Goal: Task Accomplishment & Management: Use online tool/utility

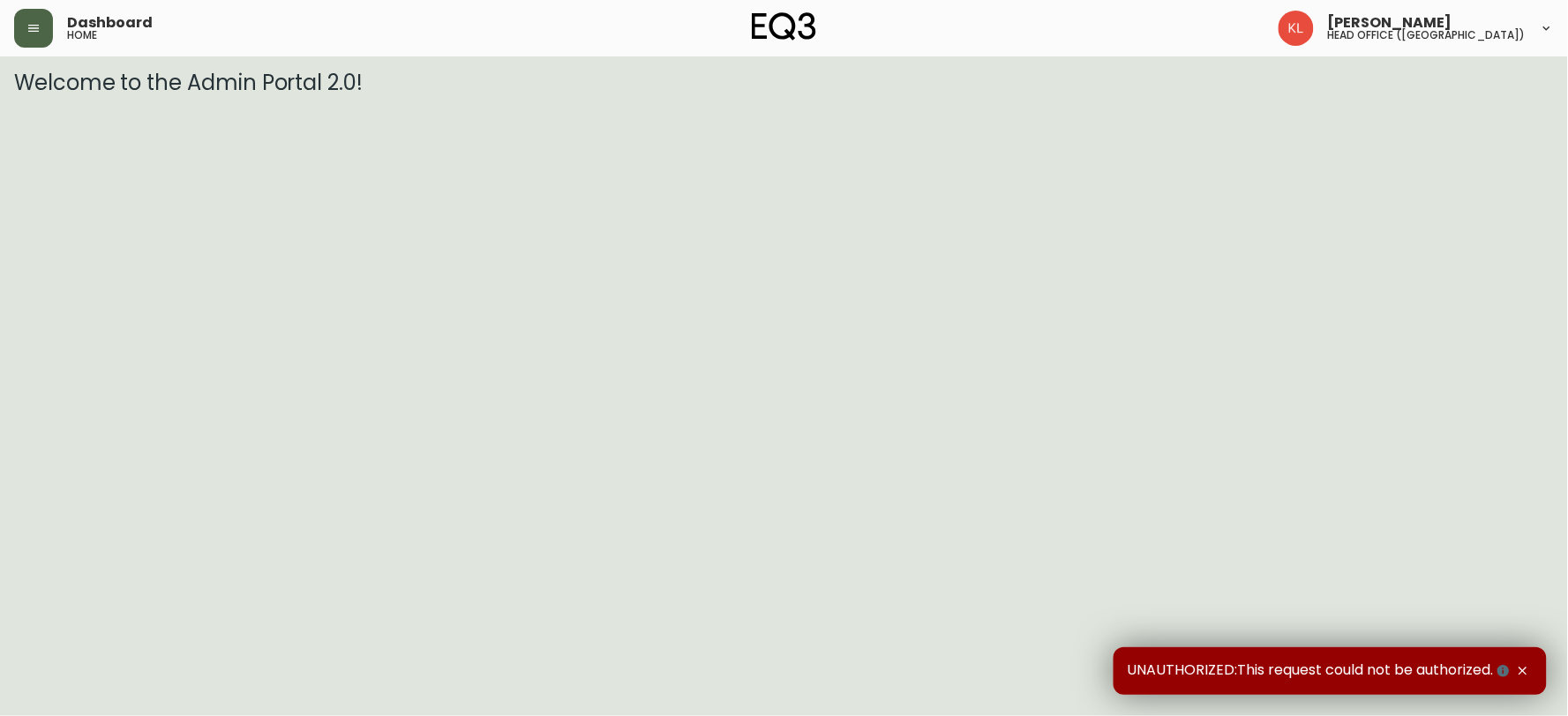
click at [29, 38] on button "button" at bounding box center [33, 29] width 39 height 39
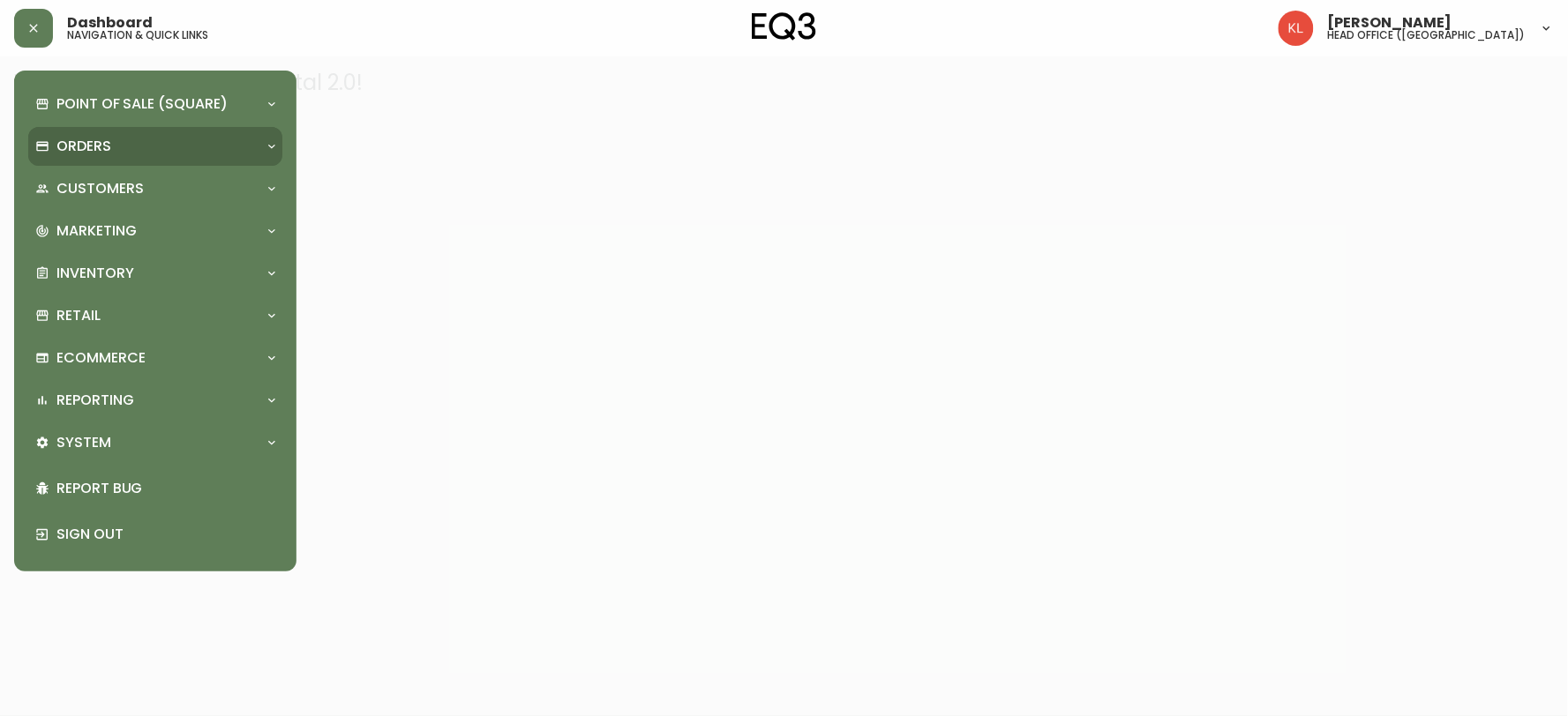
click at [83, 140] on p "Orders" at bounding box center [83, 146] width 55 height 19
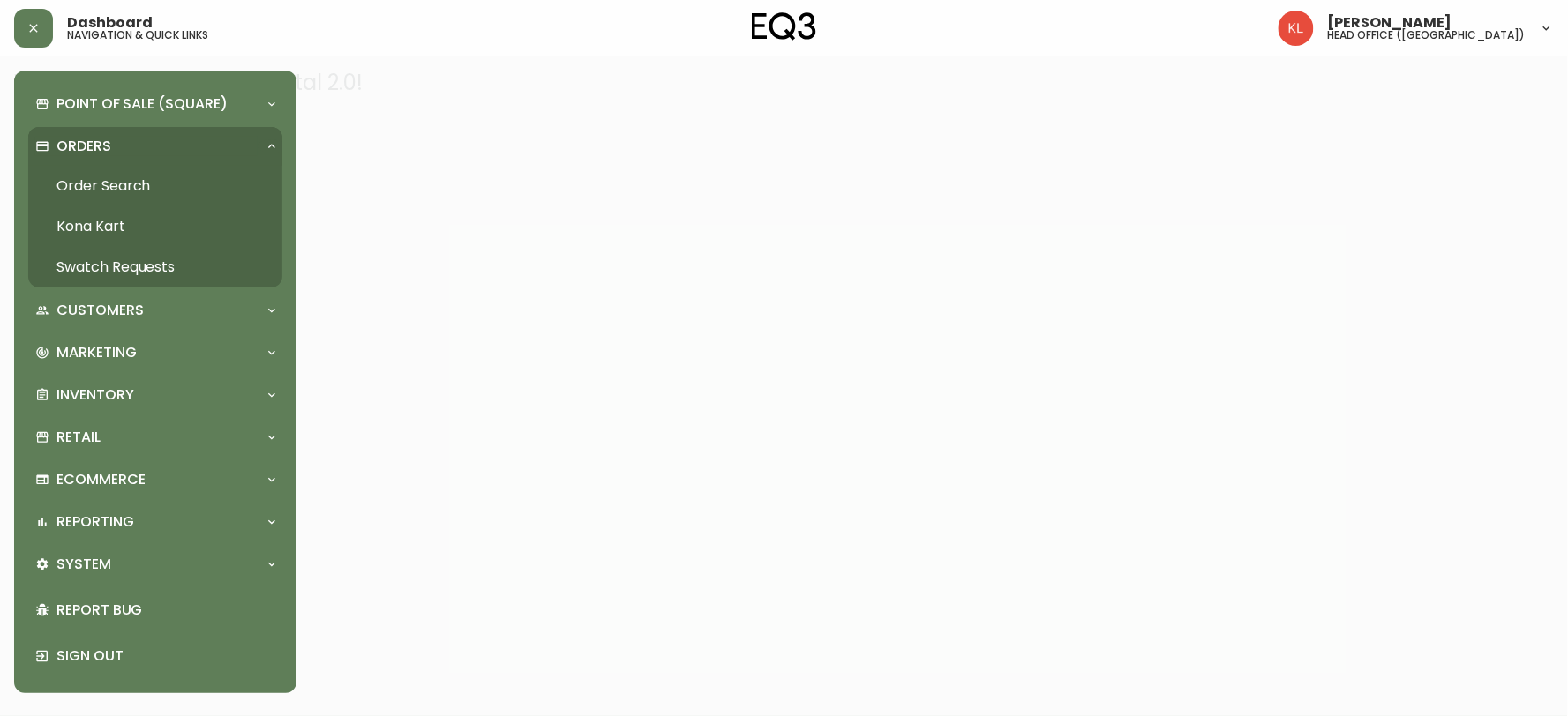
click at [194, 186] on link "Order Search" at bounding box center [155, 186] width 254 height 41
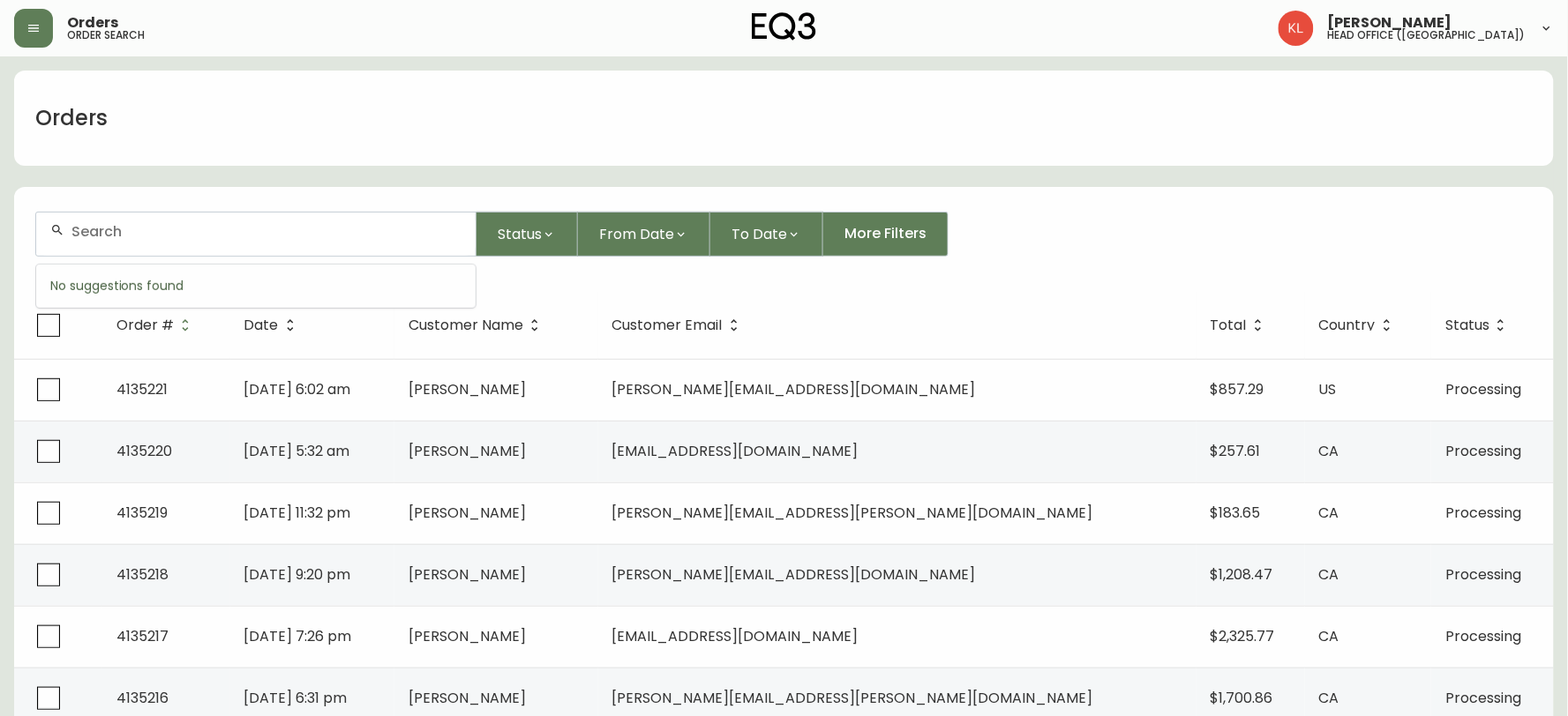
click at [273, 235] on input "text" at bounding box center [266, 232] width 390 height 17
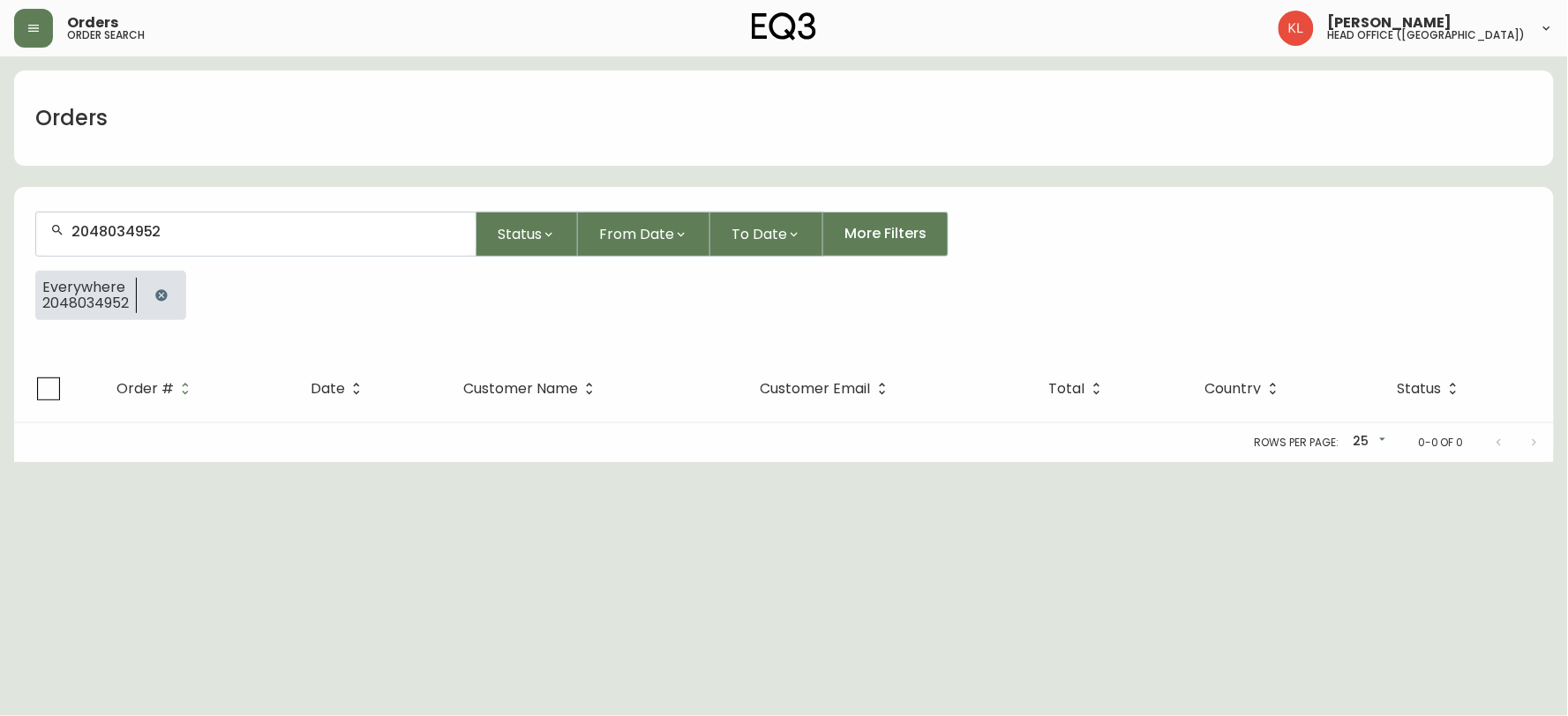
drag, startPoint x: 50, startPoint y: 207, endPoint x: 0, endPoint y: 145, distance: 79.6
click at [0, 147] on main "Orders 2048034952 Status From Date To Date More Filters Everywhere 2048034952 O…" at bounding box center [784, 259] width 1568 height 406
paste input "5197446428"
type input "20480349525197446428"
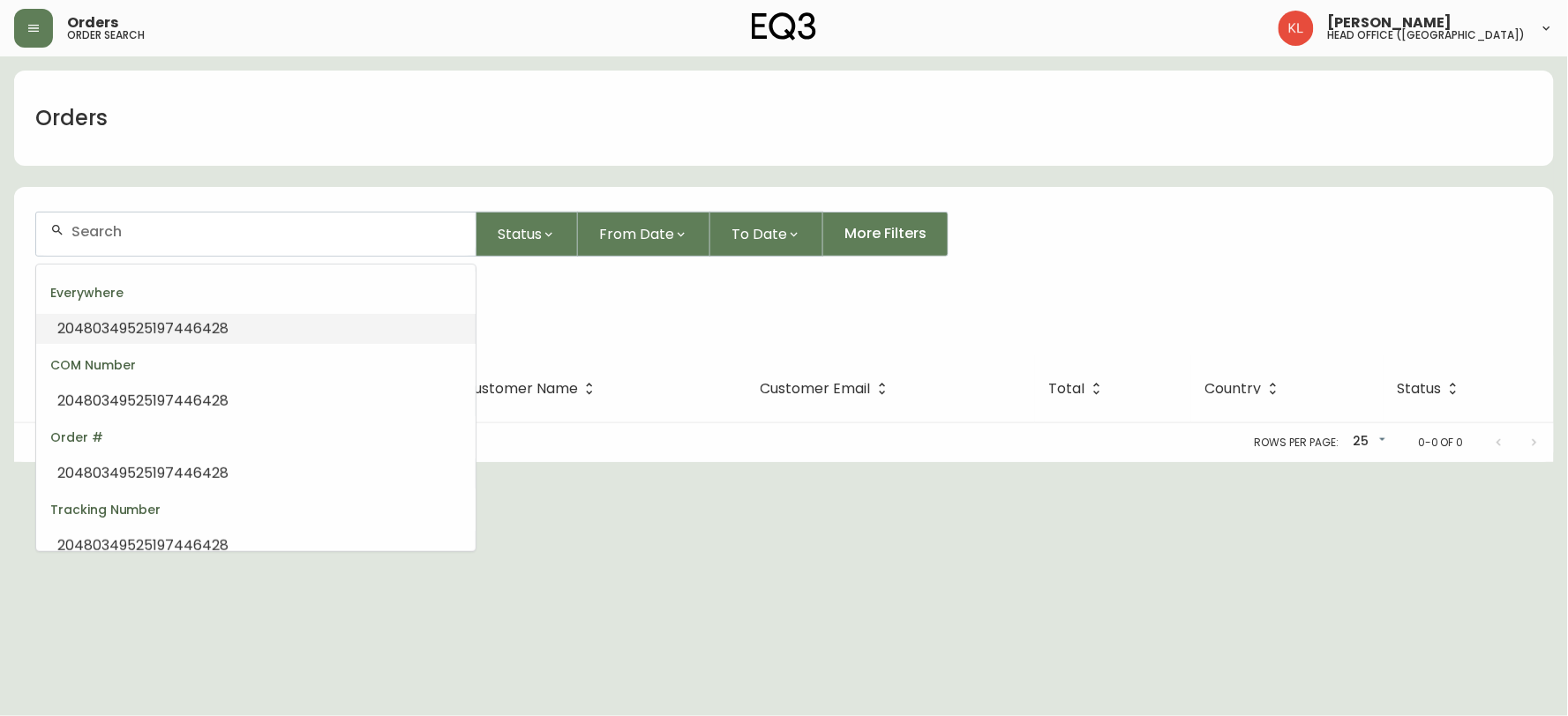
paste input "5197446428"
drag, startPoint x: 187, startPoint y: 230, endPoint x: 25, endPoint y: 215, distance: 162.7
click at [36, 219] on div "5197446428" at bounding box center [256, 234] width 439 height 44
paste input "[PHONE_NUMBER]"
type input "[PHONE_NUMBER]"
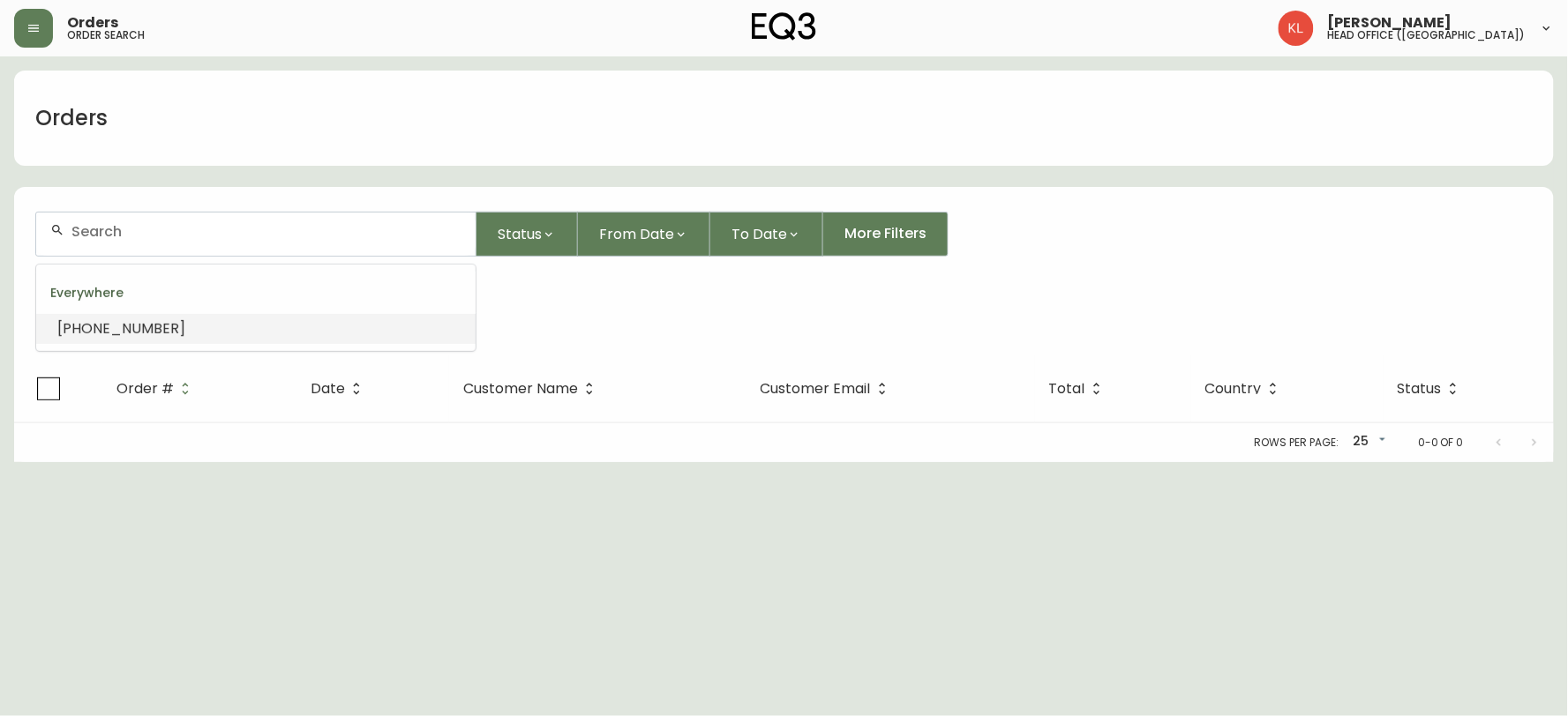
click at [136, 330] on span "[PHONE_NUMBER]" at bounding box center [121, 329] width 128 height 20
click at [135, 231] on input "[PHONE_NUMBER]" at bounding box center [266, 232] width 390 height 17
type input "514-6521815"
click at [108, 328] on span "514-6521815" at bounding box center [99, 329] width 83 height 20
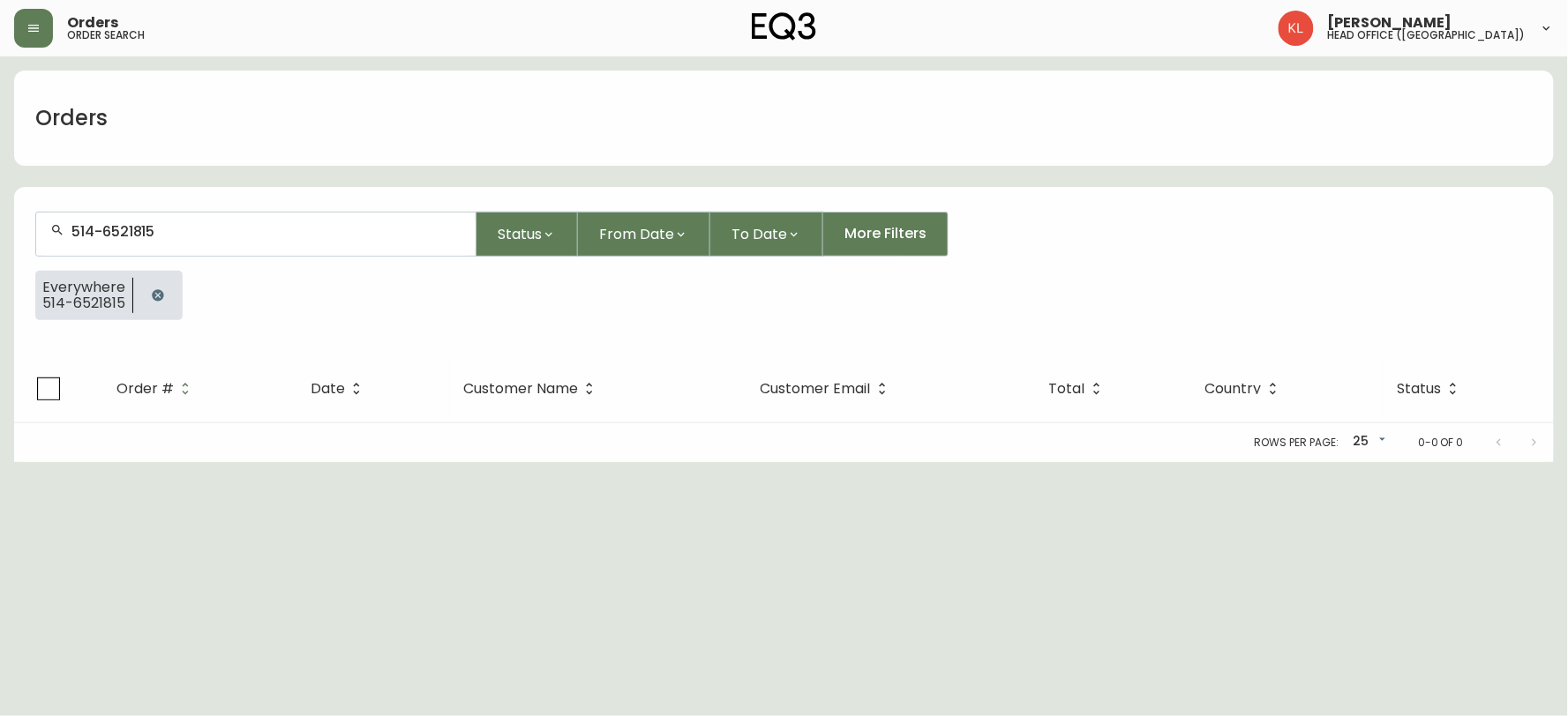
click at [103, 232] on input "514-6521815" at bounding box center [266, 232] width 390 height 17
type input "5146521815"
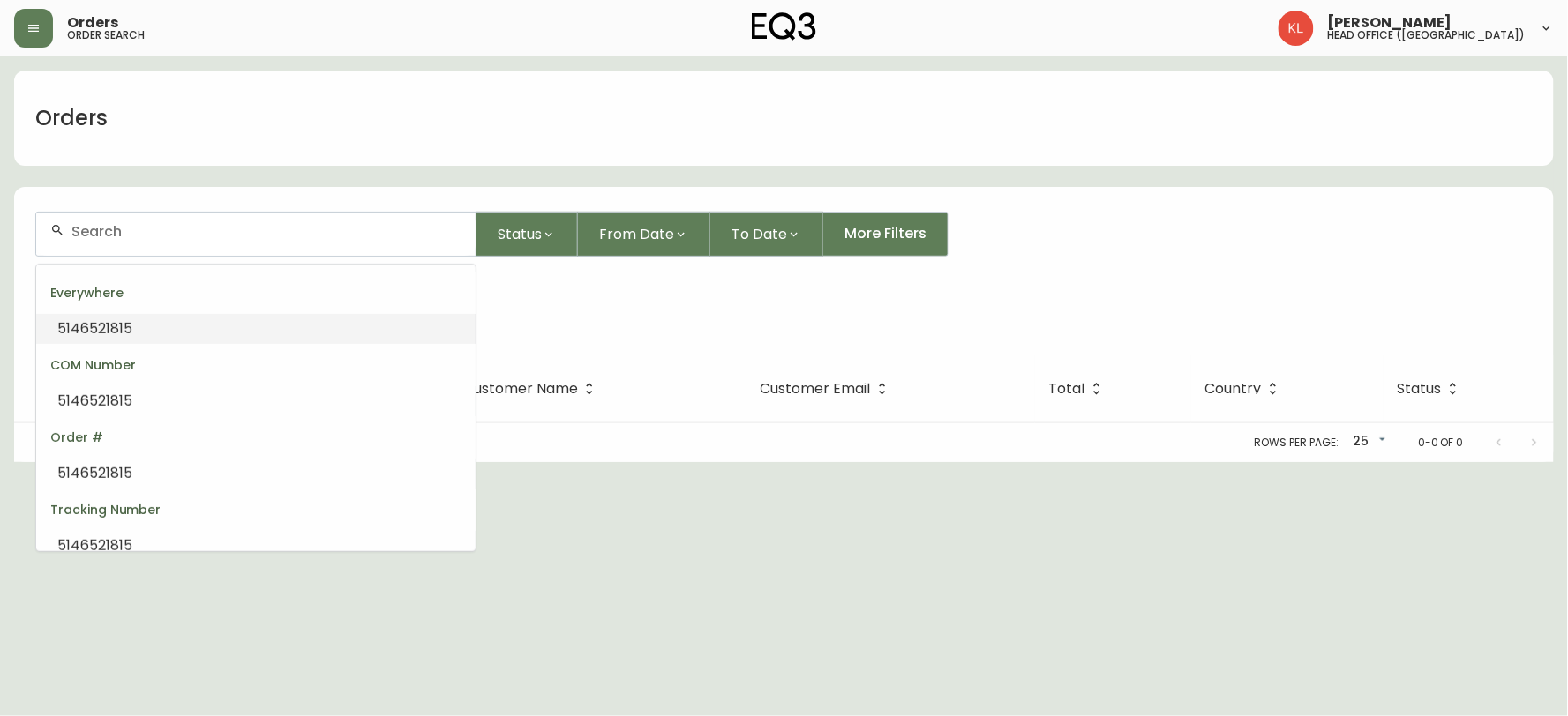
click at [164, 324] on li "5146521815" at bounding box center [256, 329] width 439 height 30
drag, startPoint x: 153, startPoint y: 241, endPoint x: 12, endPoint y: 207, distance: 145.0
click at [0, 212] on main "Orders 5146521815 Status From Date To Date More Filters Everywhere 5146521815 O…" at bounding box center [784, 259] width 1568 height 406
paste input "[EMAIL_ADDRESS][DOMAIN_NAME]"
type input "[EMAIL_ADDRESS][DOMAIN_NAME]"
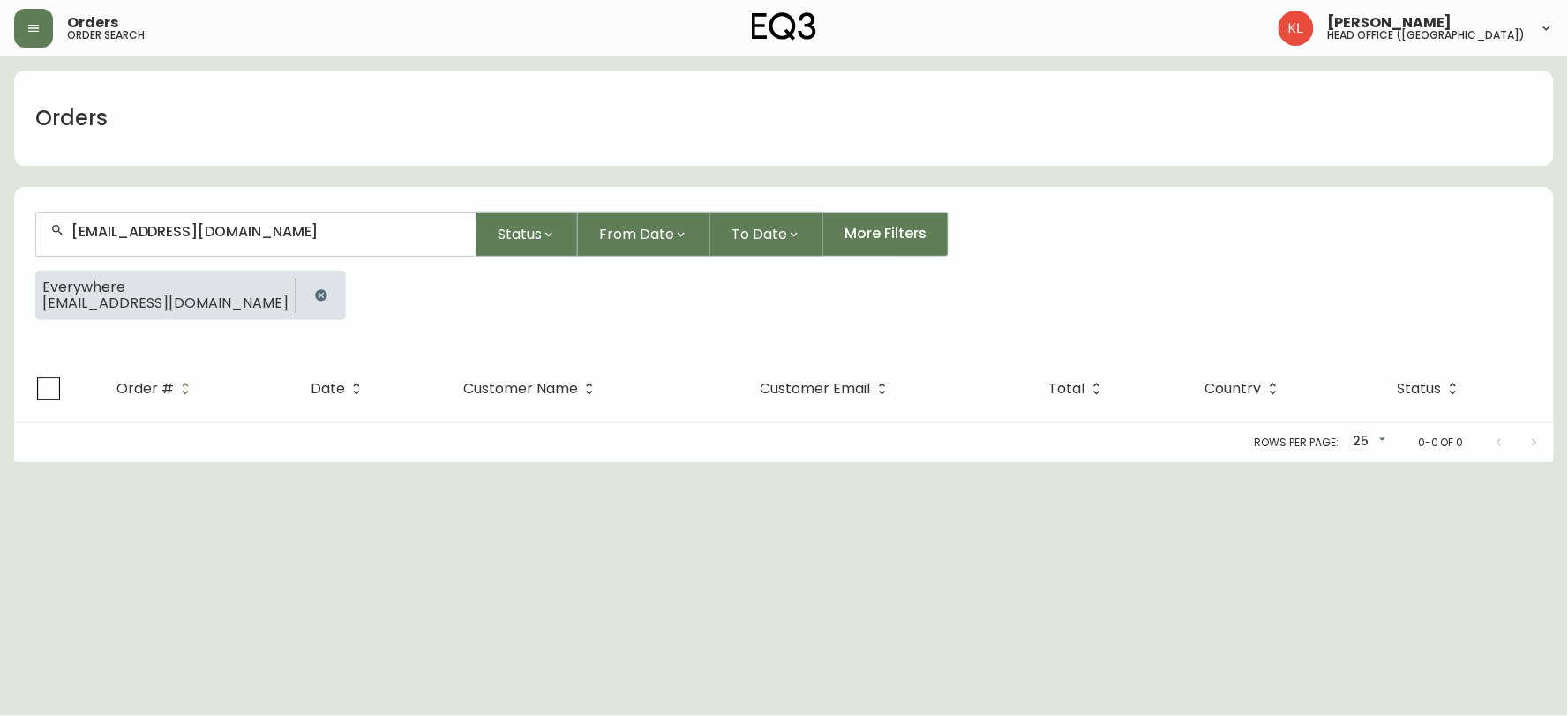
type input "[EMAIL_ADDRESS][DOMAIN_NAME]"
